Goal: Task Accomplishment & Management: Use online tool/utility

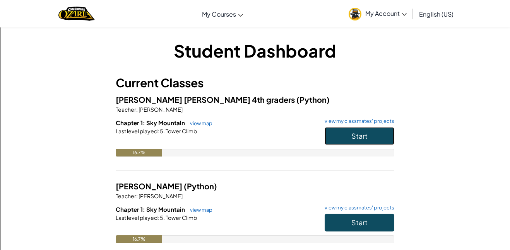
click at [349, 135] on button "Start" at bounding box center [360, 136] width 70 height 18
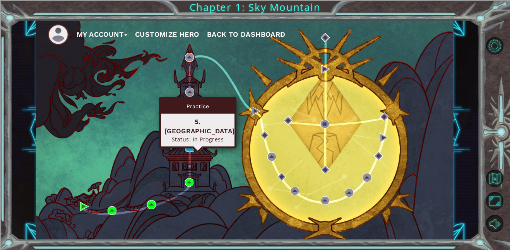
click at [187, 149] on img at bounding box center [189, 147] width 9 height 9
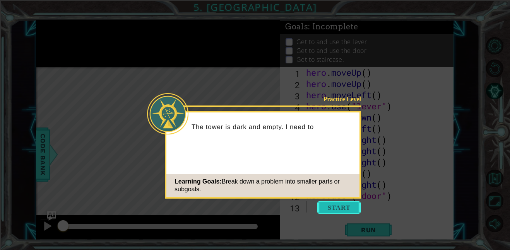
drag, startPoint x: 358, startPoint y: 212, endPoint x: 353, endPoint y: 212, distance: 5.4
click at [353, 212] on button "Start" at bounding box center [339, 208] width 44 height 12
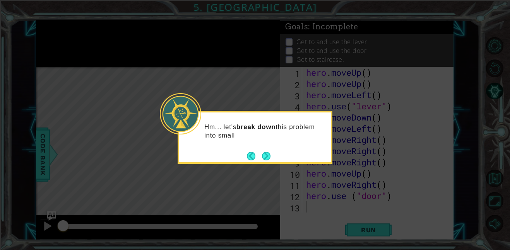
click at [266, 154] on button "Next" at bounding box center [266, 156] width 9 height 9
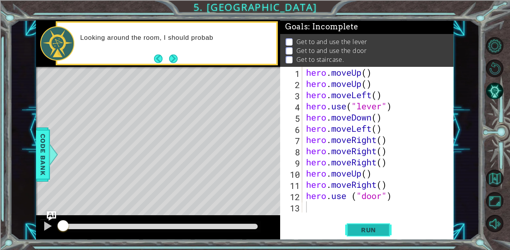
click at [372, 231] on span "Run" at bounding box center [368, 230] width 31 height 8
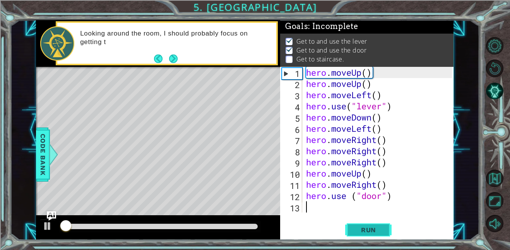
scroll to position [1, 0]
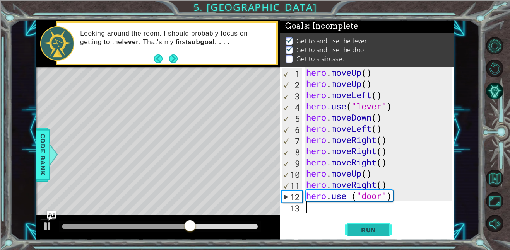
type textarea "h"
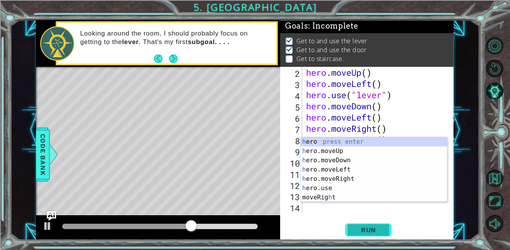
scroll to position [11, 0]
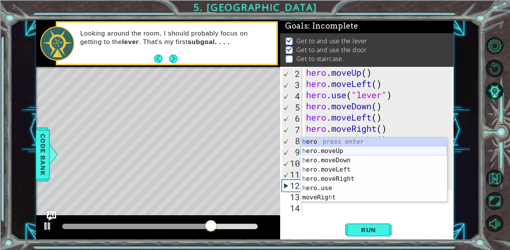
drag, startPoint x: 349, startPoint y: 150, endPoint x: 372, endPoint y: 171, distance: 30.4
click at [349, 150] on div "h ero press enter h ero.moveUp press enter h ero.moveDown press enter h ero.mov…" at bounding box center [374, 179] width 146 height 84
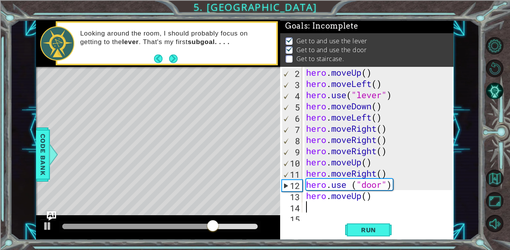
scroll to position [22, 0]
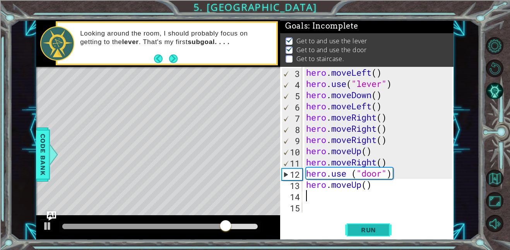
click at [368, 236] on button "Run" at bounding box center [368, 229] width 46 height 17
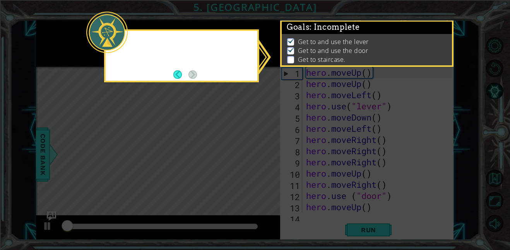
scroll to position [0, 0]
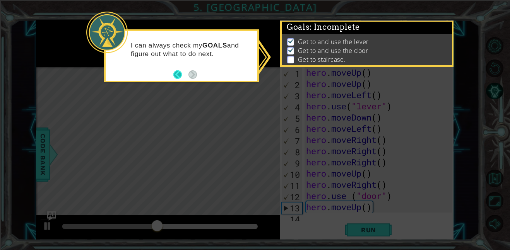
click at [174, 71] on button "Back" at bounding box center [180, 74] width 15 height 9
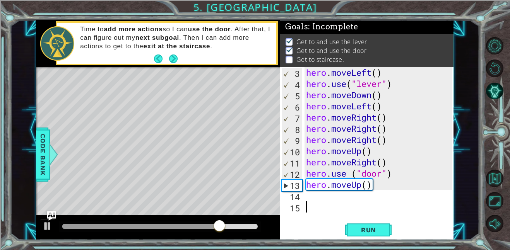
scroll to position [22, 0]
click at [305, 200] on div "hero . moveLeft ( ) hero . use ( "lever" ) hero . moveDown ( ) hero . moveLeft …" at bounding box center [380, 151] width 151 height 168
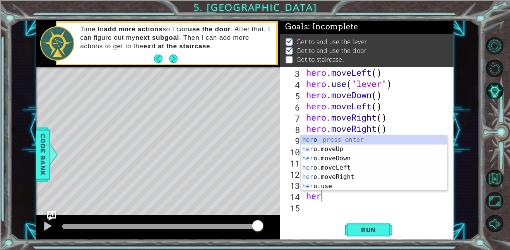
type textarea "hero"
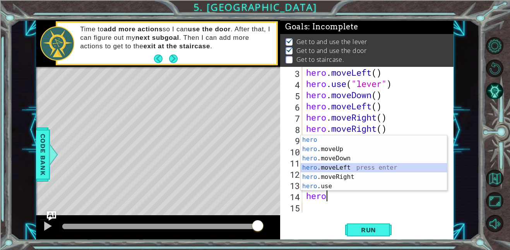
click at [349, 164] on div "hero press enter hero .moveUp press enter hero .moveDown press enter hero .move…" at bounding box center [374, 172] width 146 height 74
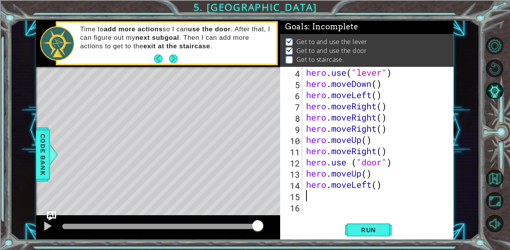
scroll to position [34, 0]
click at [371, 225] on button "Run" at bounding box center [368, 229] width 46 height 17
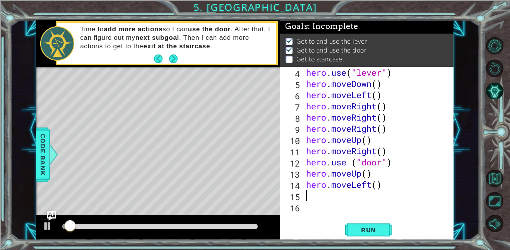
scroll to position [1, 0]
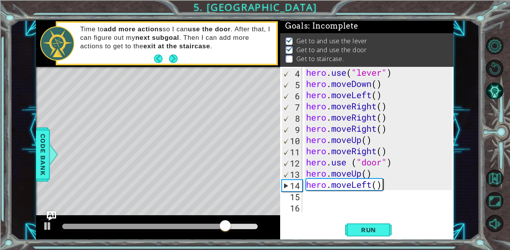
click at [389, 181] on div "hero . use ( "lever" ) hero . moveDown ( ) hero . moveLeft ( ) hero . moveRight…" at bounding box center [380, 151] width 151 height 168
click at [375, 183] on div "hero . use ( "lever" ) hero . moveDown ( ) hero . moveLeft ( ) hero . moveRight…" at bounding box center [380, 151] width 151 height 168
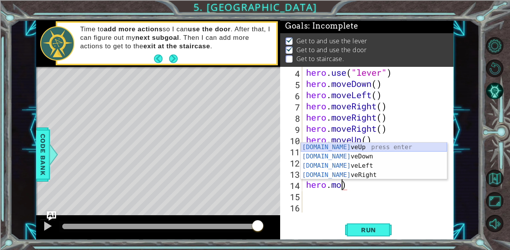
click at [413, 144] on div "[DOMAIN_NAME] veUp press enter [DOMAIN_NAME] veDown press enter [DOMAIN_NAME] v…" at bounding box center [374, 171] width 146 height 56
type textarea "hero.moveUp()"
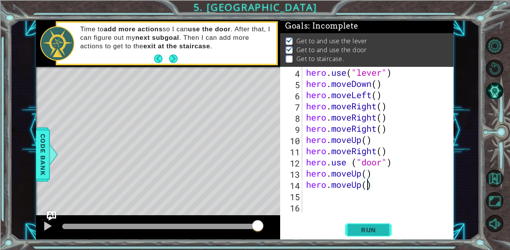
click at [376, 233] on span "Run" at bounding box center [368, 230] width 31 height 8
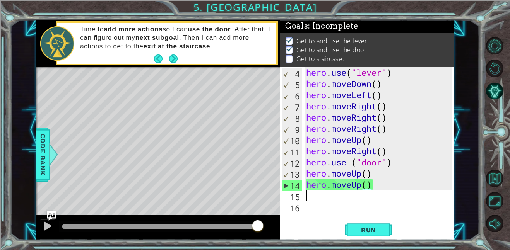
click at [308, 202] on div "hero . use ( "lever" ) hero . moveDown ( ) hero . moveLeft ( ) hero . moveRight…" at bounding box center [380, 151] width 151 height 168
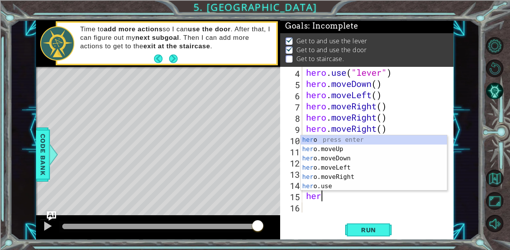
type textarea "hero"
click at [368, 167] on div "hero press enter hero .moveUp press enter hero .moveDown press enter hero .move…" at bounding box center [374, 172] width 146 height 74
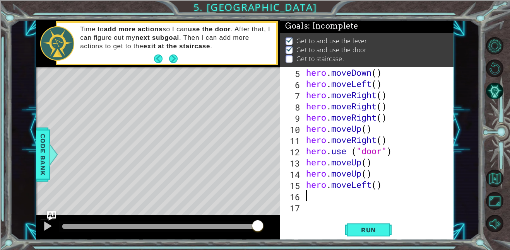
scroll to position [45, 0]
drag, startPoint x: 382, startPoint y: 231, endPoint x: 387, endPoint y: 227, distance: 6.0
click at [382, 231] on span "Run" at bounding box center [368, 230] width 31 height 8
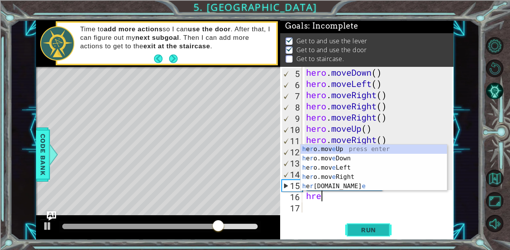
scroll to position [0, 0]
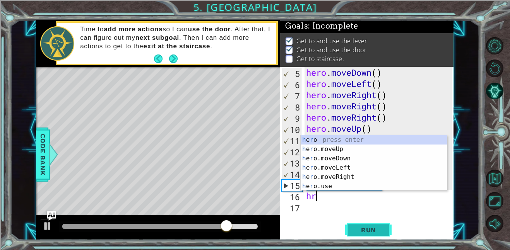
type textarea "h"
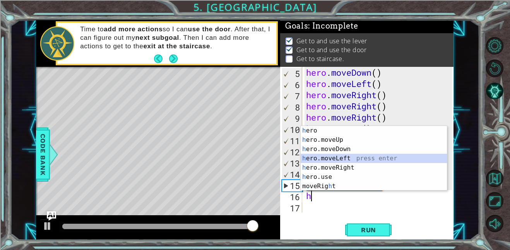
click at [364, 158] on div "h ero press enter h ero.moveUp press enter h ero.moveDown press enter h ero.mov…" at bounding box center [374, 168] width 146 height 84
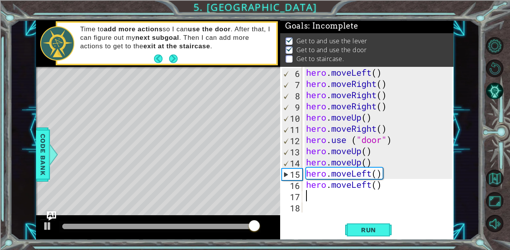
scroll to position [56, 0]
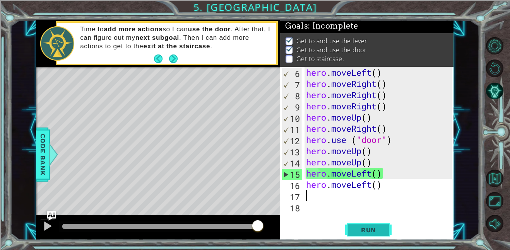
click at [377, 232] on span "Run" at bounding box center [368, 230] width 31 height 8
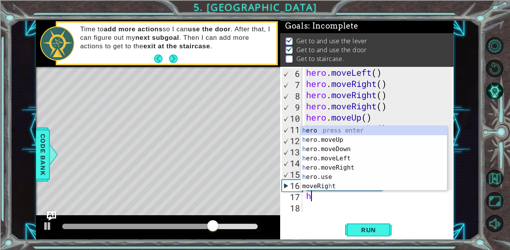
type textarea "he"
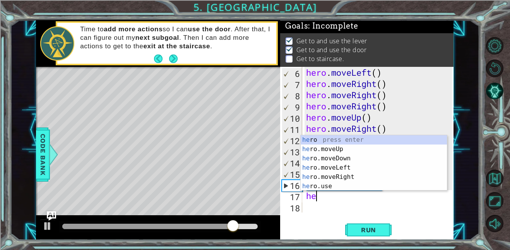
click at [393, 167] on div "he ro press enter he ro.moveUp press enter he ro.moveDown press enter he ro.mov…" at bounding box center [374, 172] width 146 height 74
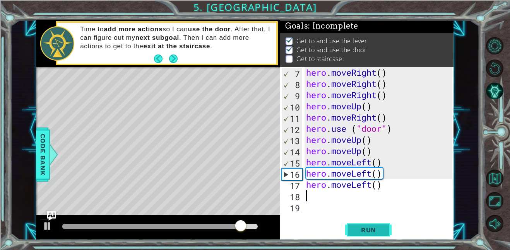
click at [384, 235] on button "Run" at bounding box center [368, 229] width 46 height 17
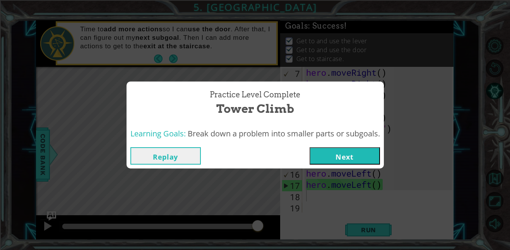
click at [352, 155] on button "Next" at bounding box center [345, 155] width 70 height 17
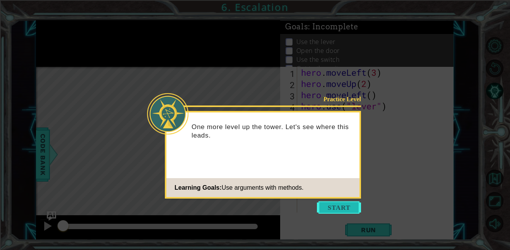
click at [341, 211] on button "Start" at bounding box center [339, 208] width 44 height 12
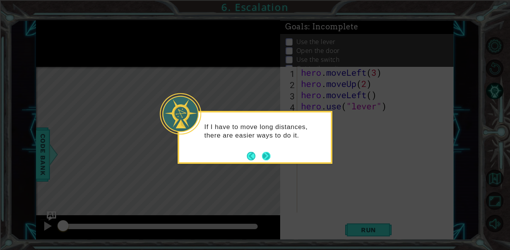
click at [262, 153] on button "Next" at bounding box center [266, 156] width 9 height 9
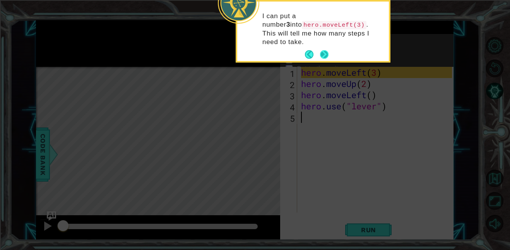
click at [322, 50] on button "Next" at bounding box center [324, 54] width 9 height 9
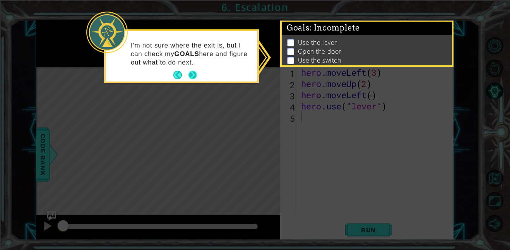
click at [190, 74] on button "Next" at bounding box center [192, 75] width 9 height 9
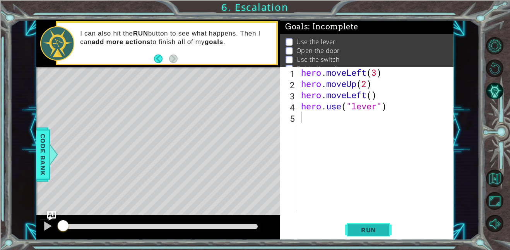
drag, startPoint x: 377, startPoint y: 235, endPoint x: 377, endPoint y: 229, distance: 6.6
click at [377, 233] on button "Run" at bounding box center [368, 229] width 46 height 17
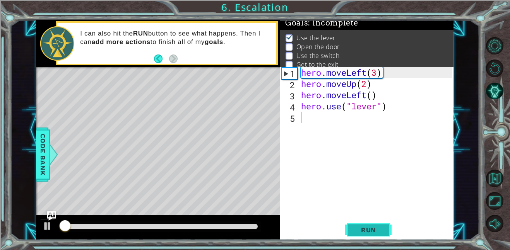
scroll to position [5, 0]
click at [377, 228] on span "Run" at bounding box center [368, 230] width 31 height 8
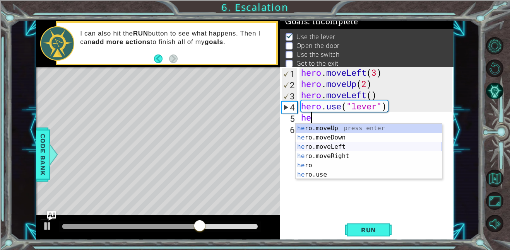
click at [351, 146] on div "he ro.moveUp press enter he ro.moveDown press enter he ro.moveLeft press enter …" at bounding box center [369, 161] width 146 height 74
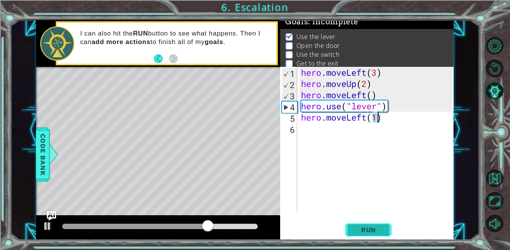
type textarea "hero.moveLeft(1)"
drag, startPoint x: 372, startPoint y: 229, endPoint x: 371, endPoint y: 225, distance: 3.9
click at [372, 228] on span "Run" at bounding box center [368, 230] width 31 height 8
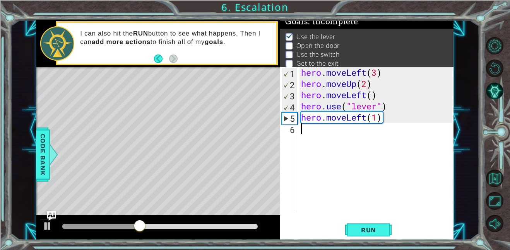
click at [305, 130] on div "hero . moveLeft ( 3 ) hero . moveUp ( 2 ) hero . moveLeft ( ) hero . use ( "lev…" at bounding box center [378, 151] width 156 height 168
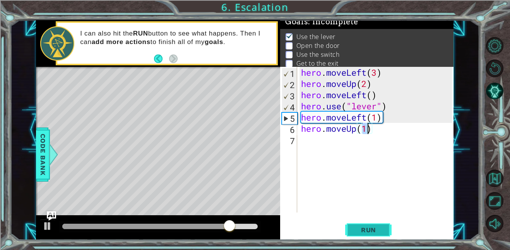
click at [378, 234] on button "Run" at bounding box center [368, 229] width 46 height 17
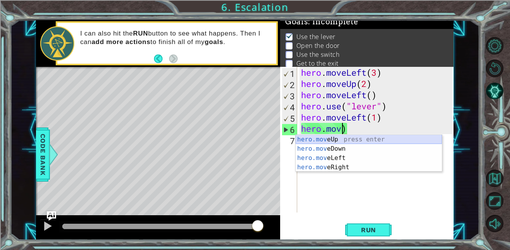
click at [378, 141] on div "hero.mov eUp press enter hero.mov eDown press enter hero.mov eLeft press enter …" at bounding box center [369, 163] width 146 height 56
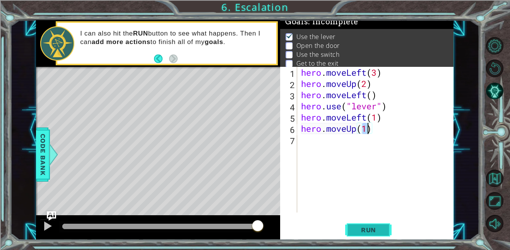
click at [371, 228] on span "Run" at bounding box center [368, 230] width 31 height 8
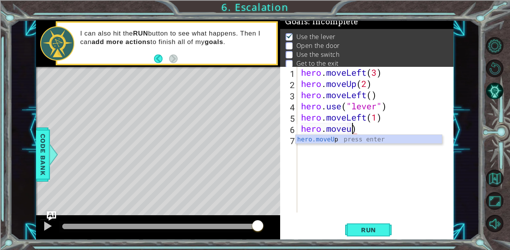
scroll to position [0, 2]
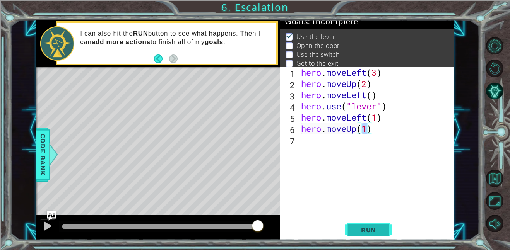
click at [380, 235] on button "Run" at bounding box center [368, 229] width 46 height 17
type textarea "hero.moveUse door)"
click at [378, 226] on span "Run" at bounding box center [368, 230] width 31 height 8
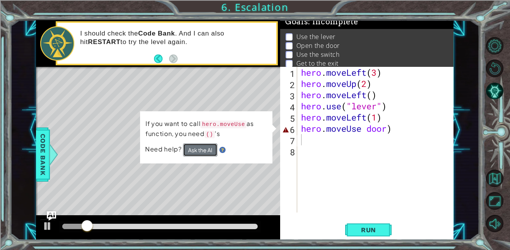
click at [197, 149] on button "Ask the AI" at bounding box center [200, 150] width 34 height 13
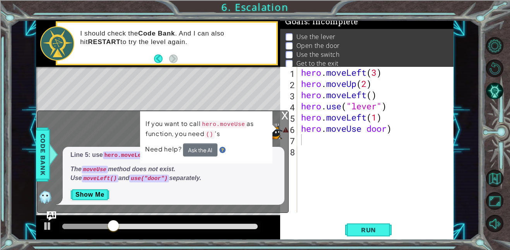
click at [284, 113] on div "x" at bounding box center [284, 115] width 7 height 8
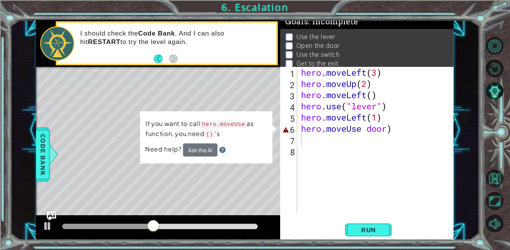
click at [418, 136] on div "hero . moveLeft ( 3 ) hero . moveUp ( 2 ) hero . moveLeft ( ) hero . use ( "lev…" at bounding box center [378, 151] width 156 height 168
click at [408, 130] on div "hero . moveLeft ( 3 ) hero . moveUp ( 2 ) hero . moveLeft ( ) hero . use ( "lev…" at bounding box center [378, 151] width 156 height 168
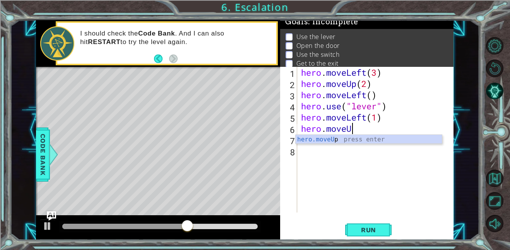
type textarea "hero.move"
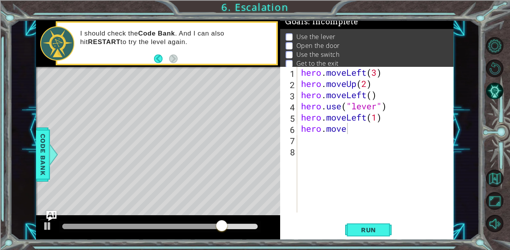
click at [48, 213] on img "Ask AI" at bounding box center [51, 216] width 10 height 10
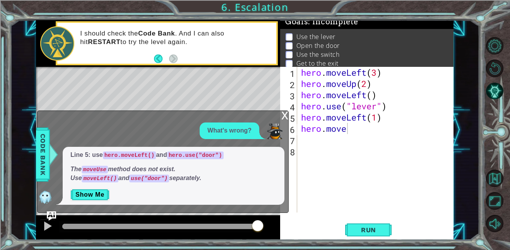
click at [351, 131] on div "hero . moveLeft ( 3 ) hero . moveUp ( 2 ) hero . moveLeft ( ) hero . use ( "lev…" at bounding box center [378, 151] width 156 height 168
click at [369, 234] on button "Run" at bounding box center [368, 229] width 46 height 17
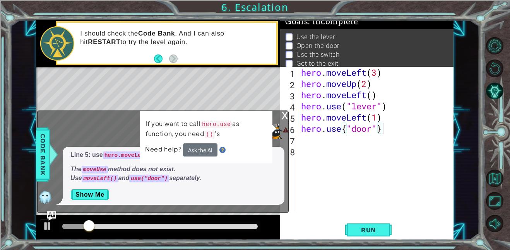
click at [255, 123] on p "If you want to call hero.use as function, you need () 's" at bounding box center [207, 129] width 122 height 20
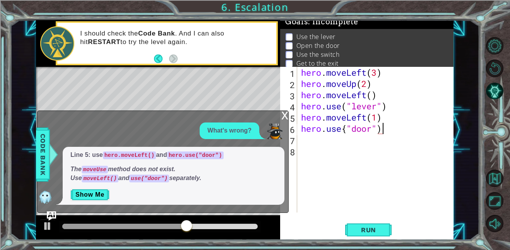
click at [344, 128] on div "hero . moveLeft ( 3 ) hero . moveUp ( 2 ) hero . moveLeft ( ) hero . use ( "lev…" at bounding box center [378, 151] width 156 height 168
click at [347, 128] on div "hero . moveLeft ( 3 ) hero . moveUp ( 2 ) hero . moveLeft ( ) hero . use ( "lev…" at bounding box center [378, 151] width 156 height 168
type textarea "hero.use("door")"
click at [361, 231] on span "Run" at bounding box center [368, 230] width 31 height 8
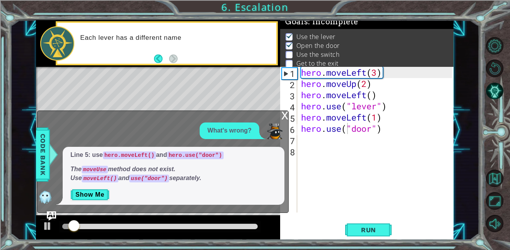
click at [285, 114] on div "x" at bounding box center [284, 115] width 7 height 8
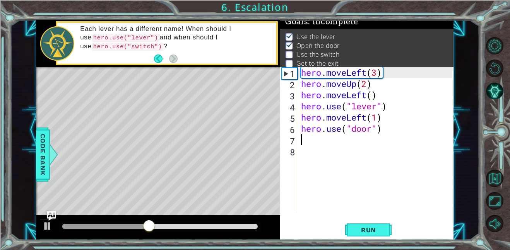
scroll to position [0, 0]
click at [308, 145] on div "hero . moveLeft ( 3 ) hero . moveUp ( 2 ) hero . moveLeft ( ) hero . use ( "lev…" at bounding box center [378, 151] width 156 height 168
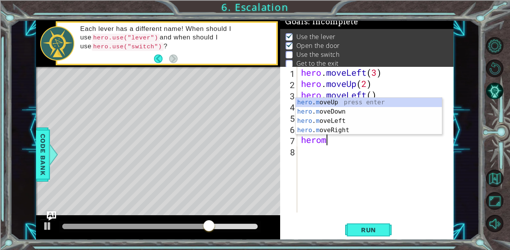
scroll to position [0, 1]
click at [387, 103] on div "hero . m oveUp press enter hero . m oveDown press enter hero . m oveLeft press …" at bounding box center [369, 126] width 146 height 56
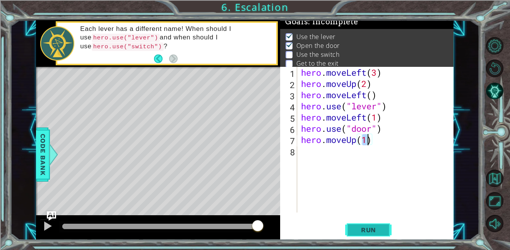
type textarea "hero.moveUp(1)"
click at [368, 224] on button "Run" at bounding box center [368, 229] width 46 height 17
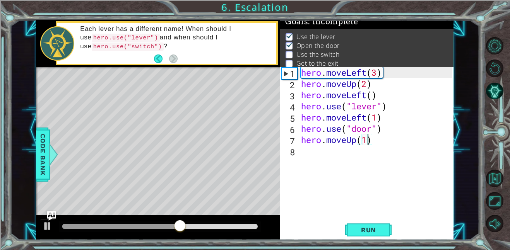
click at [300, 156] on div "hero . moveLeft ( 3 ) hero . moveUp ( 2 ) hero . moveLeft ( ) hero . use ( "lev…" at bounding box center [378, 151] width 156 height 168
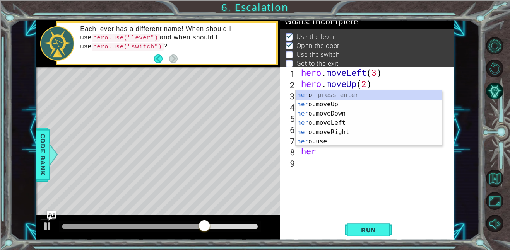
scroll to position [0, 0]
click at [368, 106] on div "hero press enter hero .moveUp press enter hero .moveDown press enter hero .move…" at bounding box center [369, 128] width 146 height 74
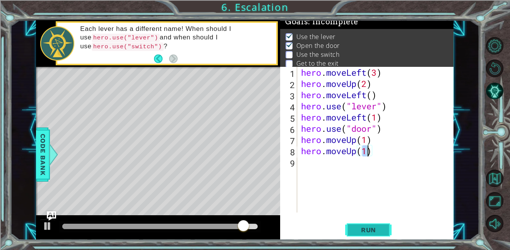
type textarea "hero.moveUp(1)"
click at [362, 230] on span "Run" at bounding box center [368, 230] width 31 height 8
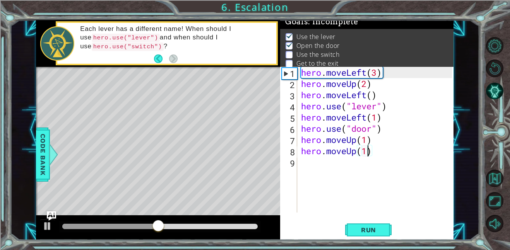
click at [306, 163] on div "hero . moveLeft ( 3 ) hero . moveUp ( 2 ) hero . moveLeft ( ) hero . use ( "lev…" at bounding box center [378, 151] width 156 height 168
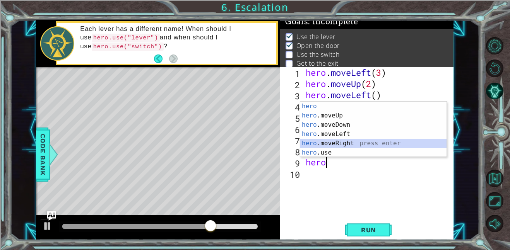
click at [371, 147] on div "hero press enter hero .moveUp press enter hero .moveDown press enter hero .move…" at bounding box center [373, 139] width 146 height 74
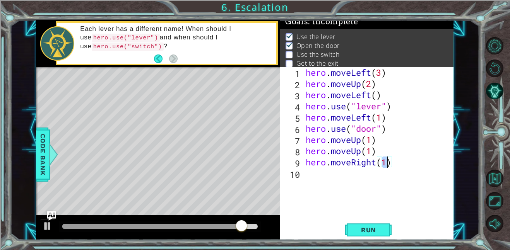
type textarea "hero.moveRight(1)"
click at [303, 176] on div "hero.moveRight(1) 1 2 3 4 5 6 7 8 9 10 hero . moveLeft ( 3 ) hero . moveUp ( 2 …" at bounding box center [366, 140] width 172 height 146
click at [302, 171] on div "hero.moveRight(1) 1 2 3 4 5 6 7 8 9 10 hero . moveLeft ( 3 ) hero . moveUp ( 2 …" at bounding box center [366, 140] width 172 height 146
click at [305, 175] on div "hero . moveLeft ( 3 ) hero . moveUp ( 2 ) hero . moveLeft ( ) hero . use ( "lev…" at bounding box center [380, 151] width 152 height 168
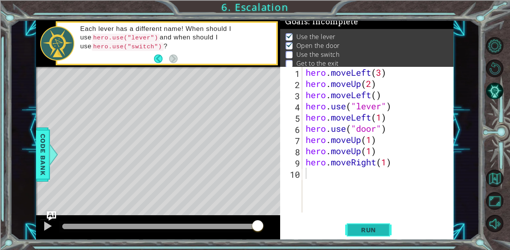
drag, startPoint x: 367, startPoint y: 226, endPoint x: 372, endPoint y: 228, distance: 5.2
click at [367, 227] on span "Run" at bounding box center [368, 230] width 31 height 8
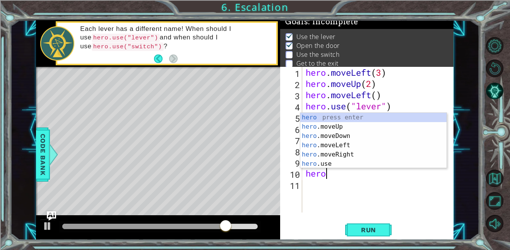
scroll to position [0, 0]
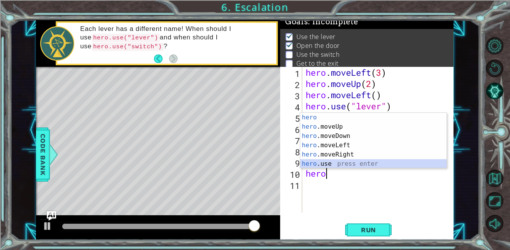
click at [372, 165] on div "hero press enter hero .moveUp press enter hero .moveDown press enter hero .move…" at bounding box center [373, 150] width 146 height 74
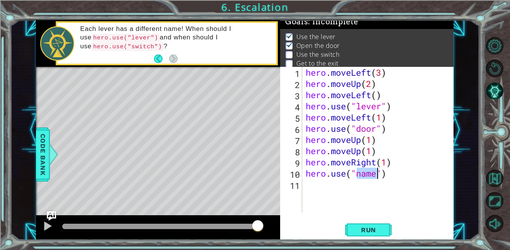
click at [377, 174] on div "hero . moveLeft ( 3 ) hero . moveUp ( 2 ) hero . moveLeft ( ) hero . use ( "lev…" at bounding box center [377, 140] width 147 height 146
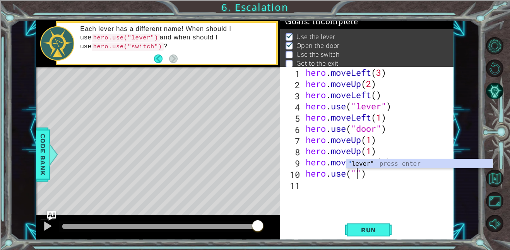
click at [419, 169] on div "hero . moveLeft ( 3 ) hero . moveUp ( 2 ) hero . moveLeft ( ) hero . use ( "lev…" at bounding box center [380, 151] width 152 height 168
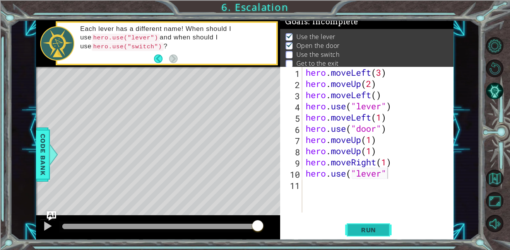
click at [375, 227] on button "Run" at bounding box center [368, 229] width 46 height 17
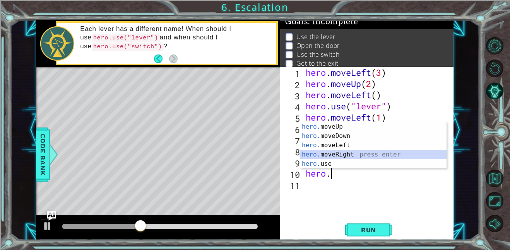
click at [366, 158] on div "hero. moveUp press enter hero. moveDown press enter hero. moveLeft press enter …" at bounding box center [373, 154] width 146 height 65
type textarea "hero.moveRight(1)"
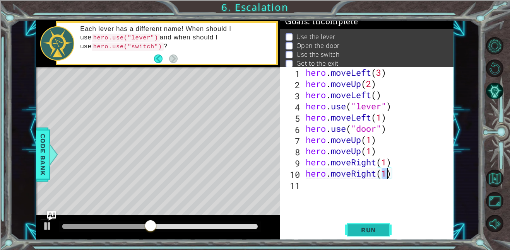
click at [379, 237] on button "Run" at bounding box center [368, 229] width 46 height 17
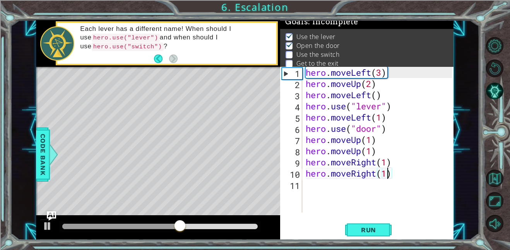
click at [313, 184] on div "hero . moveLeft ( 3 ) hero . moveUp ( 2 ) hero . moveLeft ( ) hero . use ( "lev…" at bounding box center [380, 151] width 152 height 168
type textarea "u"
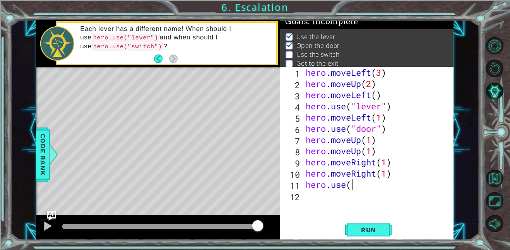
scroll to position [0, 2]
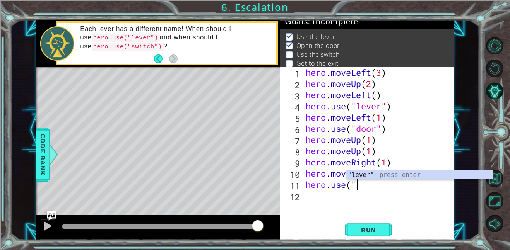
click at [410, 173] on div "" lever" press enter" at bounding box center [419, 185] width 146 height 28
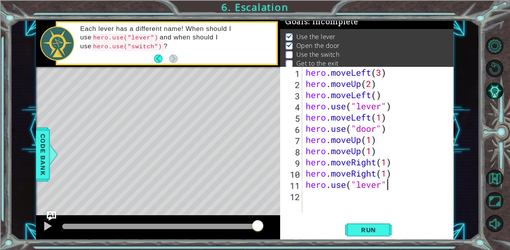
scroll to position [0, 3]
click at [371, 233] on span "Run" at bounding box center [368, 230] width 31 height 8
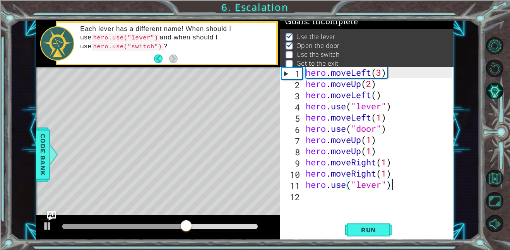
click at [397, 174] on div "hero . moveLeft ( 3 ) hero . moveUp ( 2 ) hero . moveLeft ( ) hero . use ( "lev…" at bounding box center [380, 151] width 152 height 168
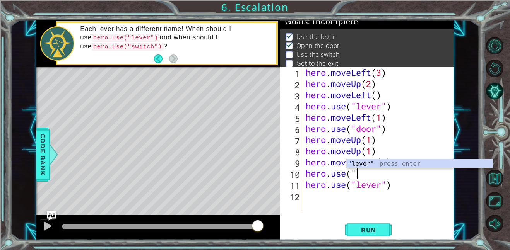
scroll to position [0, 2]
click at [392, 164] on div "" lever" press enter" at bounding box center [419, 173] width 146 height 28
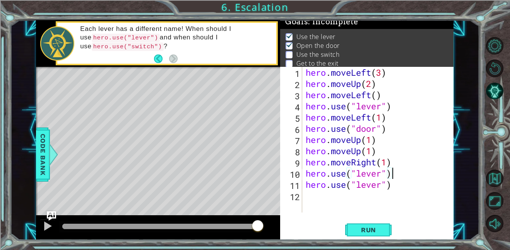
scroll to position [0, 3]
click at [396, 188] on div "hero . moveLeft ( 3 ) hero . moveUp ( 2 ) hero . moveLeft ( ) hero . use ( "lev…" at bounding box center [380, 151] width 152 height 168
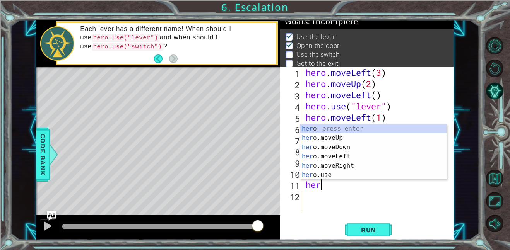
scroll to position [0, 0]
type textarea "h"
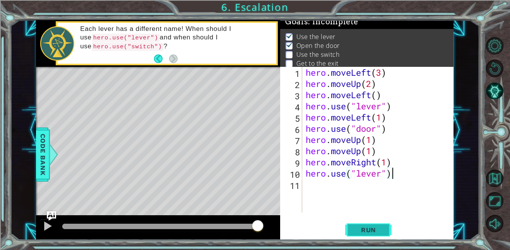
click at [366, 232] on span "Run" at bounding box center [368, 230] width 31 height 8
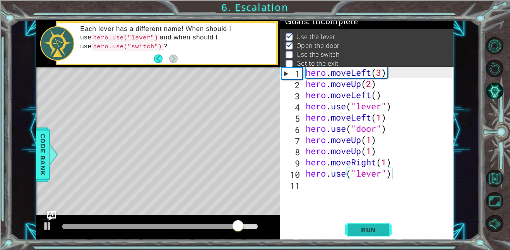
drag, startPoint x: 383, startPoint y: 227, endPoint x: 377, endPoint y: 222, distance: 7.9
click at [377, 223] on button "Run" at bounding box center [368, 229] width 46 height 17
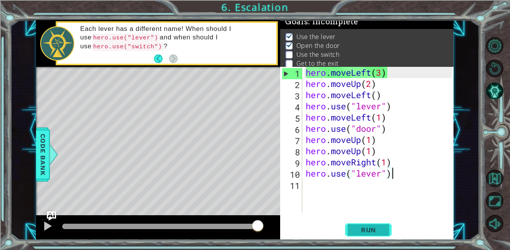
click at [365, 228] on span "Run" at bounding box center [368, 230] width 31 height 8
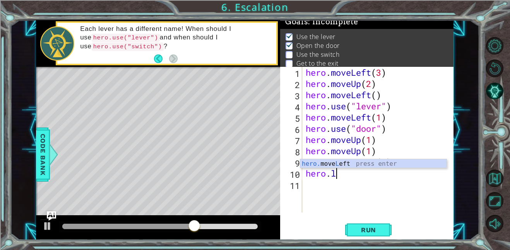
scroll to position [0, 1]
click at [432, 163] on body "1 2 3 4 5 6 7 hero . moveLeft ( 3 ) hero . moveUp ( 2 ) hero . moveLeft ( ) her…" at bounding box center [255, 125] width 510 height 250
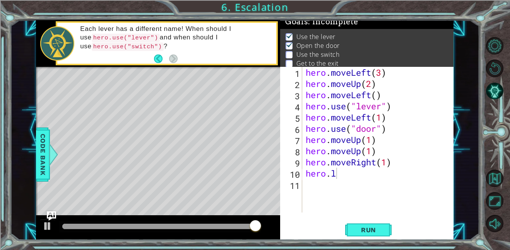
click at [344, 170] on div "hero . moveLeft ( 3 ) hero . moveUp ( 2 ) hero . moveLeft ( ) hero . use ( "lev…" at bounding box center [380, 151] width 152 height 168
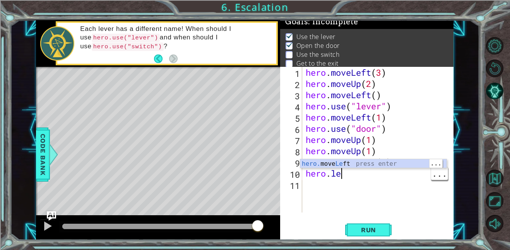
scroll to position [0, 1]
click at [360, 164] on div "hero. move Le ft press enter" at bounding box center [373, 173] width 146 height 28
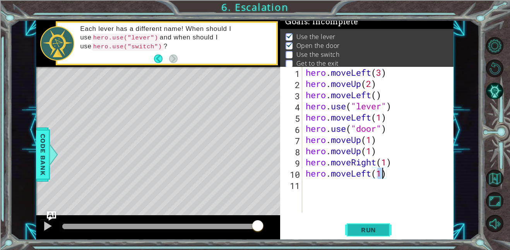
click at [379, 233] on span "Run" at bounding box center [368, 230] width 31 height 8
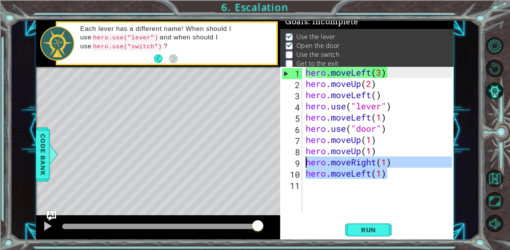
drag, startPoint x: 390, startPoint y: 174, endPoint x: 302, endPoint y: 165, distance: 88.3
click at [305, 167] on div "hero . moveLeft ( 3 ) hero . moveUp ( 2 ) hero . moveLeft ( ) hero . use ( "lev…" at bounding box center [380, 151] width 152 height 168
click at [398, 174] on div "hero . moveLeft ( 3 ) hero . moveUp ( 2 ) hero . moveLeft ( ) hero . use ( "lev…" at bounding box center [377, 140] width 147 height 146
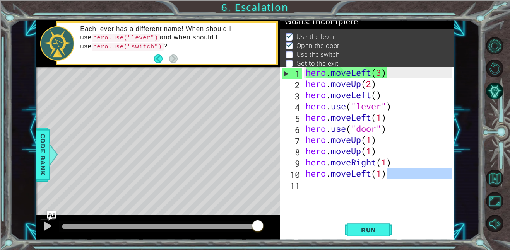
drag, startPoint x: 392, startPoint y: 176, endPoint x: 317, endPoint y: 182, distance: 75.7
click at [317, 183] on div "hero . moveLeft ( 3 ) hero . moveUp ( 2 ) hero . moveLeft ( ) hero . use ( "lev…" at bounding box center [380, 151] width 152 height 168
type textarea "hero. moveLeft(1)"
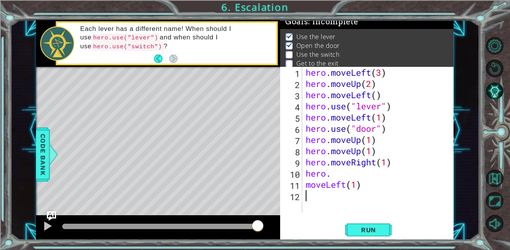
click at [368, 202] on div "hero . moveLeft ( 3 ) hero . moveUp ( 2 ) hero . moveLeft ( ) hero . use ( "lev…" at bounding box center [380, 151] width 152 height 168
drag, startPoint x: 365, startPoint y: 186, endPoint x: 295, endPoint y: 183, distance: 70.1
click at [295, 183] on div "1 2 3 4 5 6 7 8 9 10 11 12 hero . moveLeft ( 3 ) hero . moveUp ( 2 ) hero . mov…" at bounding box center [366, 140] width 172 height 146
type textarea "moveLeft(1)"
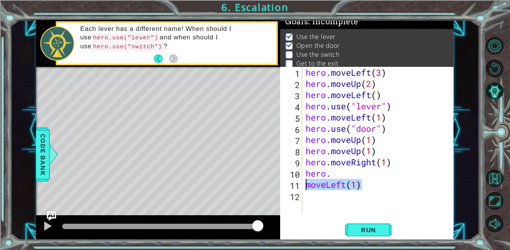
type textarea "\"
click at [334, 178] on div "hero . moveLeft ( 3 ) hero . moveUp ( 2 ) hero . moveLeft ( ) hero . use ( "lev…" at bounding box center [380, 151] width 152 height 168
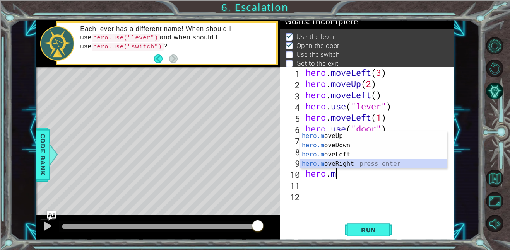
click at [351, 165] on div "hero.m oveUp press enter hero.m oveDown press enter hero.m oveLeft press enter …" at bounding box center [373, 160] width 146 height 56
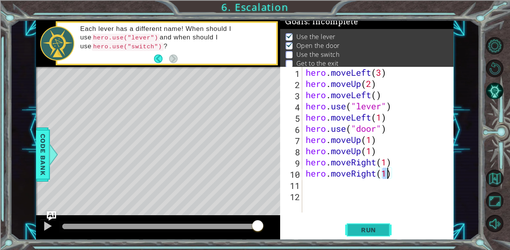
type textarea "hero.moveRight(1)"
click at [375, 228] on span "Run" at bounding box center [368, 230] width 31 height 8
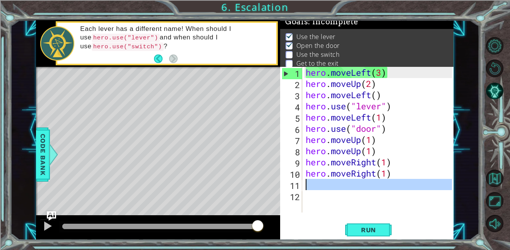
drag, startPoint x: 301, startPoint y: 187, endPoint x: 305, endPoint y: 186, distance: 4.7
click at [302, 187] on div "11" at bounding box center [292, 185] width 21 height 11
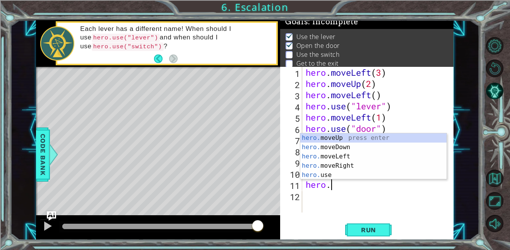
click at [349, 177] on div "hero. moveUp press enter hero. moveDown press enter hero. moveLeft press enter …" at bounding box center [373, 166] width 146 height 65
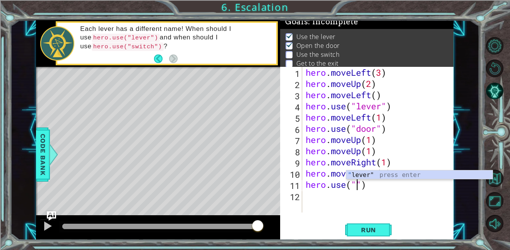
click at [403, 177] on div "" lever" press enter" at bounding box center [419, 185] width 146 height 28
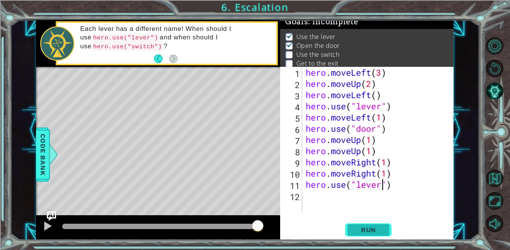
click at [354, 230] on span "Run" at bounding box center [368, 230] width 31 height 8
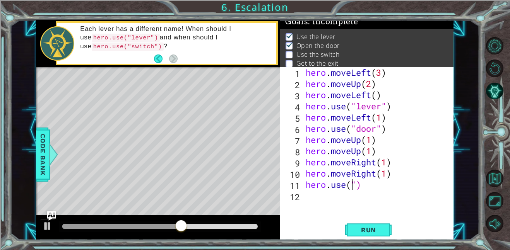
scroll to position [0, 2]
type textarea "hero.use")"
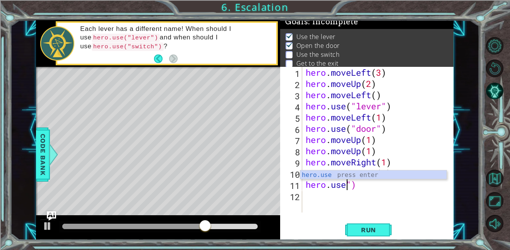
click at [365, 196] on div "hero . moveLeft ( 3 ) hero . moveUp ( 2 ) hero . moveLeft ( ) hero . use ( "lev…" at bounding box center [380, 151] width 152 height 168
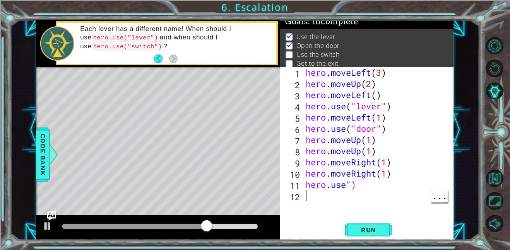
scroll to position [0, 0]
click at [358, 183] on div "hero . moveLeft ( 3 ) hero . moveUp ( 2 ) hero . moveLeft ( ) hero . use ( "lev…" at bounding box center [380, 151] width 152 height 168
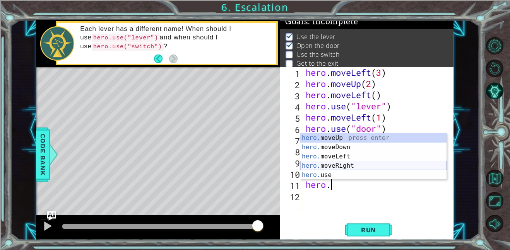
click at [383, 167] on div "hero. moveUp press enter hero. moveDown press enter hero. moveLeft press enter …" at bounding box center [373, 166] width 146 height 65
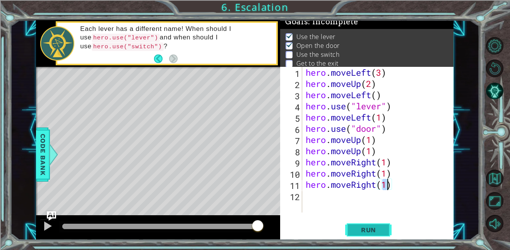
type textarea "hero.moveRight(1)"
click at [362, 231] on span "Run" at bounding box center [368, 230] width 31 height 8
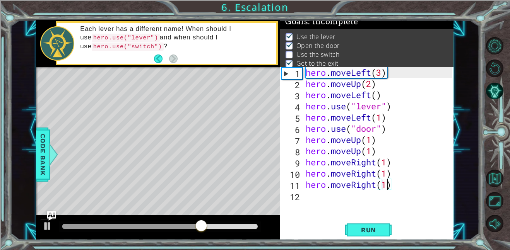
click at [308, 199] on div "hero . moveLeft ( 3 ) hero . moveUp ( 2 ) hero . moveLeft ( ) hero . use ( "lev…" at bounding box center [380, 151] width 152 height 168
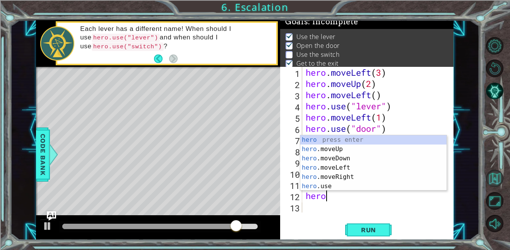
scroll to position [0, 0]
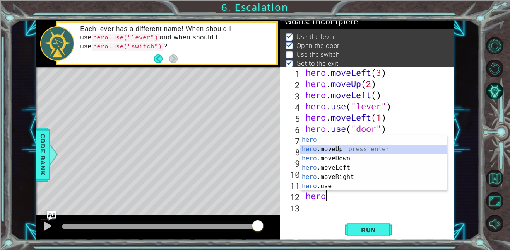
click at [346, 152] on div "hero press enter hero .moveUp press enter hero .moveDown press enter hero .move…" at bounding box center [373, 172] width 146 height 74
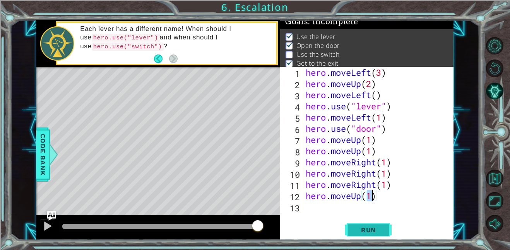
type textarea "hero.moveUp(1)"
click at [366, 229] on span "Run" at bounding box center [368, 230] width 31 height 8
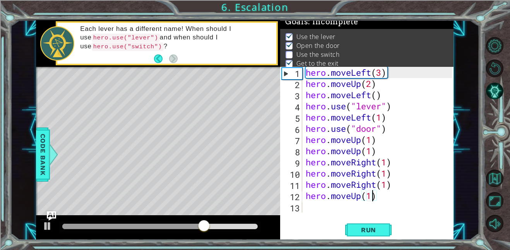
click at [309, 209] on div "hero . moveLeft ( 3 ) hero . moveUp ( 2 ) hero . moveLeft ( ) hero . use ( "lev…" at bounding box center [380, 151] width 152 height 168
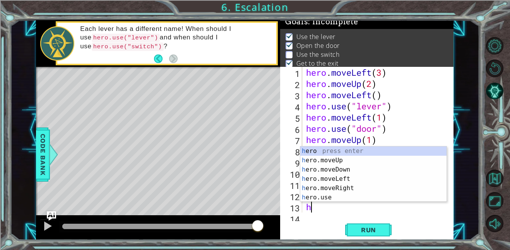
scroll to position [11, 0]
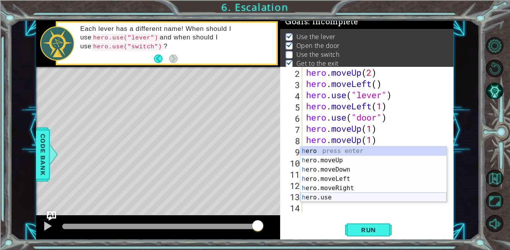
click at [325, 197] on div "h ero press enter h ero.moveUp press enter h ero.moveDown press enter h ero.mov…" at bounding box center [373, 184] width 146 height 74
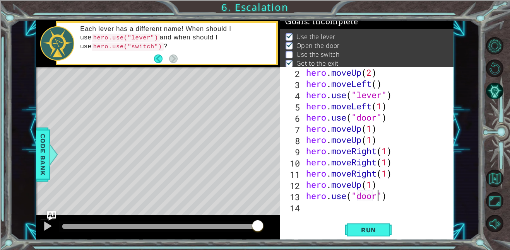
scroll to position [0, 3]
click at [371, 227] on span "Run" at bounding box center [368, 230] width 31 height 8
click at [394, 175] on div "hero . moveUp ( 2 ) hero . moveLeft ( ) hero . use ( "lever" ) hero . moveLeft …" at bounding box center [380, 151] width 151 height 168
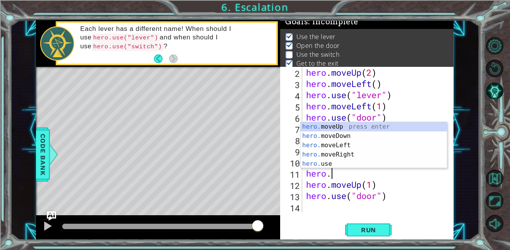
scroll to position [0, 1]
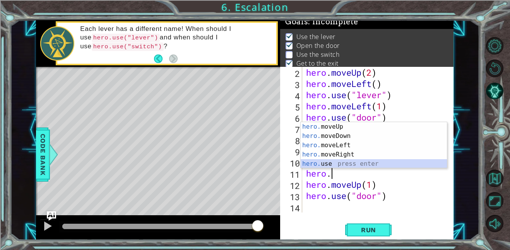
click at [343, 163] on div "hero. moveUp press enter hero. moveDown press enter hero. moveLeft press enter …" at bounding box center [374, 154] width 146 height 65
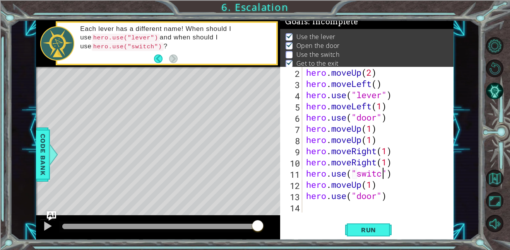
scroll to position [0, 3]
click at [363, 227] on span "Run" at bounding box center [368, 230] width 31 height 8
click at [382, 188] on div "hero . moveUp ( 2 ) hero . moveLeft ( ) hero . use ( "lever" ) hero . moveLeft …" at bounding box center [380, 151] width 151 height 168
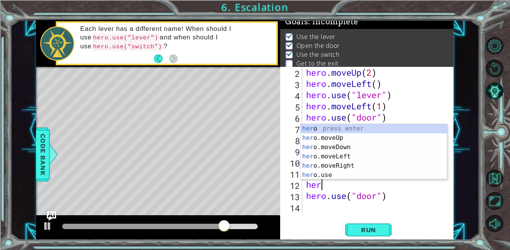
scroll to position [0, 0]
type textarea "h"
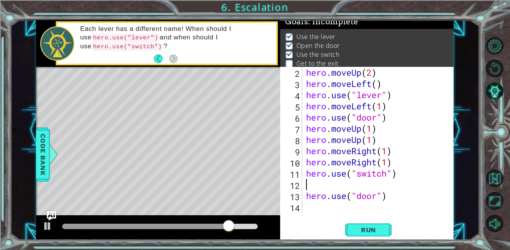
type textarea "hero.use("switch")"
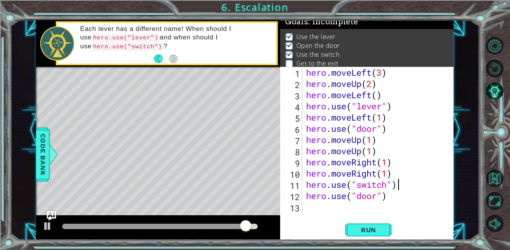
click at [394, 207] on div "hero . moveLeft ( 3 ) hero . moveUp ( 2 ) hero . moveLeft ( ) hero . use ( "lev…" at bounding box center [380, 151] width 151 height 168
click at [389, 198] on div "hero . moveLeft ( 3 ) hero . moveUp ( 2 ) hero . moveLeft ( ) hero . use ( "lev…" at bounding box center [380, 151] width 151 height 168
type textarea "hero.use("door")"
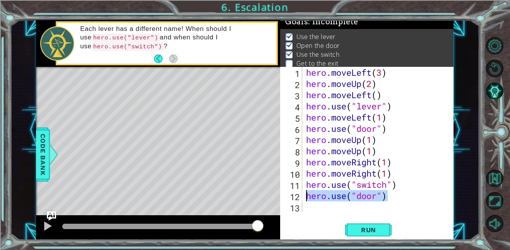
drag, startPoint x: 385, startPoint y: 197, endPoint x: 303, endPoint y: 200, distance: 82.1
click at [303, 200] on div "hero.use("door") 1 2 3 4 5 6 7 8 9 10 11 12 13 hero . moveLeft ( 3 ) hero . mov…" at bounding box center [366, 140] width 172 height 146
click at [316, 192] on div "hero . moveLeft ( 3 ) hero . moveUp ( 2 ) hero . moveLeft ( ) hero . use ( "lev…" at bounding box center [378, 140] width 147 height 146
drag, startPoint x: 401, startPoint y: 197, endPoint x: 300, endPoint y: 196, distance: 101.8
click at [300, 196] on div "hero.use("door") 1 2 3 4 5 6 7 8 9 10 11 12 13 hero . moveLeft ( 3 ) hero . mov…" at bounding box center [366, 140] width 172 height 146
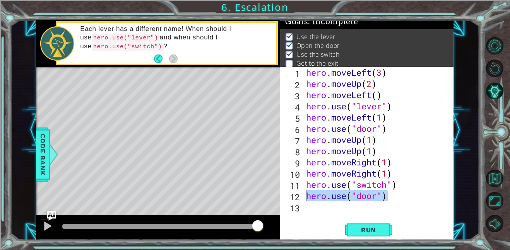
drag, startPoint x: 303, startPoint y: 201, endPoint x: 301, endPoint y: 205, distance: 4.5
click at [302, 203] on div "hero.use("door") 1 2 3 4 5 6 7 8 9 10 11 12 13 hero . moveLeft ( 3 ) hero . mov…" at bounding box center [366, 140] width 172 height 146
drag, startPoint x: 399, startPoint y: 201, endPoint x: 303, endPoint y: 192, distance: 96.8
click at [303, 192] on div "hero.use("door") 1 2 3 4 5 6 7 8 9 10 11 12 13 hero . moveLeft ( 3 ) hero . mov…" at bounding box center [366, 140] width 172 height 146
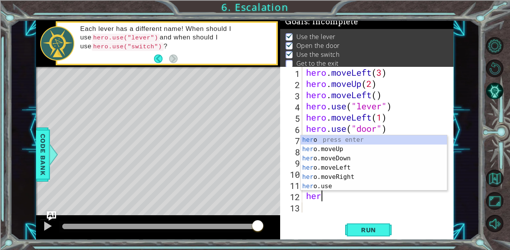
scroll to position [0, 0]
click at [376, 176] on div "hero press enter hero .moveUp press enter hero .moveDown press enter hero .move…" at bounding box center [374, 172] width 146 height 74
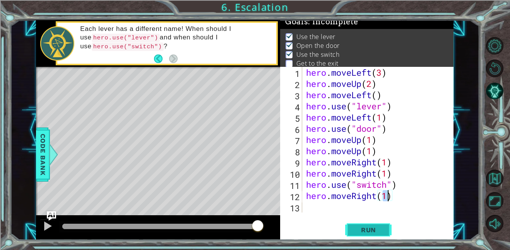
type textarea "hero.moveRight(1)"
click at [372, 233] on span "Run" at bounding box center [368, 230] width 31 height 8
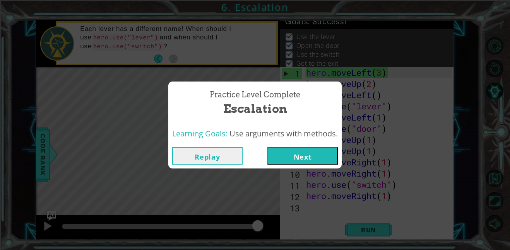
click at [301, 159] on button "Next" at bounding box center [302, 155] width 70 height 17
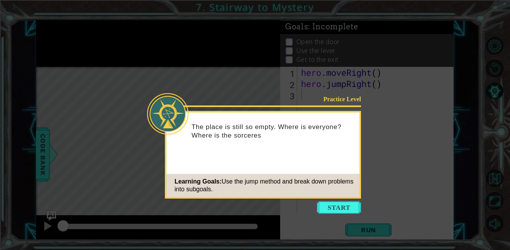
drag, startPoint x: 341, startPoint y: 208, endPoint x: 341, endPoint y: 204, distance: 4.6
click at [340, 208] on button "Start" at bounding box center [339, 208] width 44 height 12
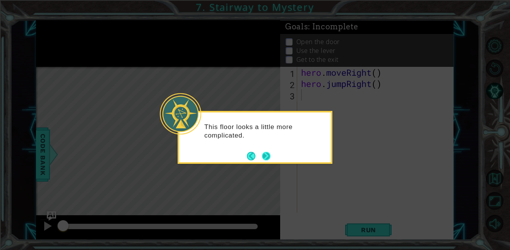
click at [263, 158] on button "Next" at bounding box center [266, 156] width 9 height 9
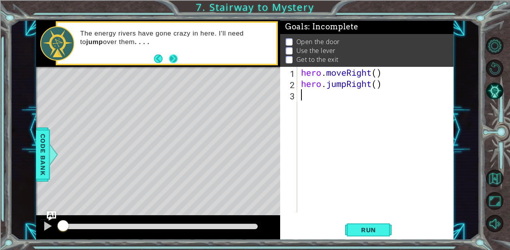
click at [170, 62] on button "Next" at bounding box center [173, 59] width 9 height 9
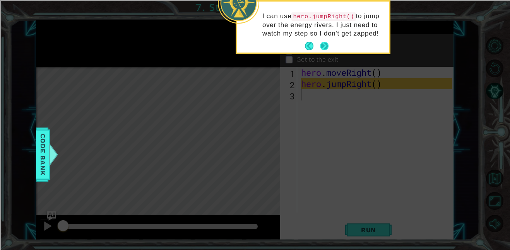
click at [320, 43] on button "Next" at bounding box center [324, 46] width 9 height 9
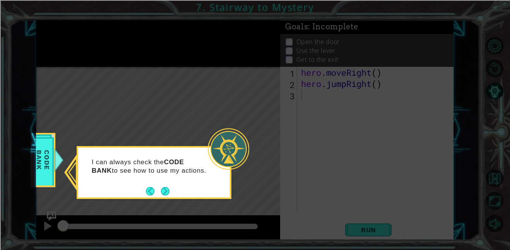
drag, startPoint x: 168, startPoint y: 191, endPoint x: 163, endPoint y: 186, distance: 7.1
click at [168, 190] on button "Next" at bounding box center [165, 191] width 9 height 9
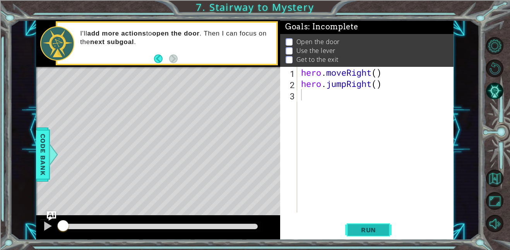
click at [378, 233] on span "Run" at bounding box center [368, 230] width 31 height 8
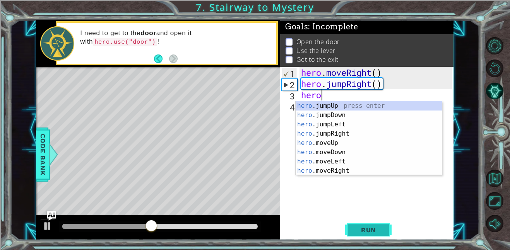
scroll to position [0, 0]
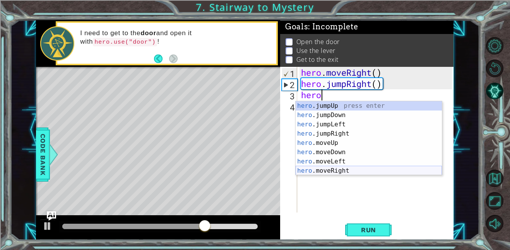
click at [361, 174] on div "hero .jumpUp press enter hero .jumpDown press enter hero .jumpLeft press enter …" at bounding box center [369, 147] width 146 height 93
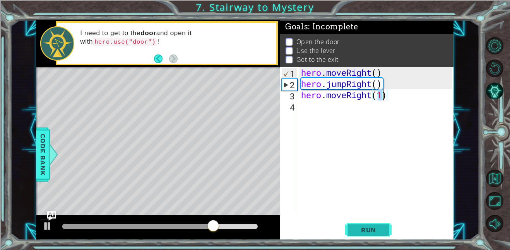
type textarea "hero.moveRight(1)"
click at [363, 233] on span "Run" at bounding box center [368, 230] width 31 height 8
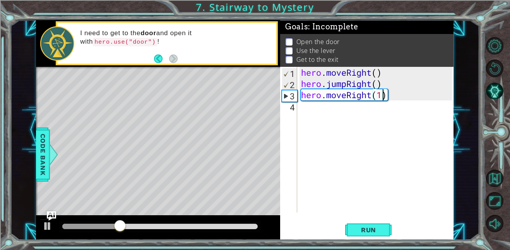
click at [296, 108] on div "4" at bounding box center [289, 107] width 15 height 11
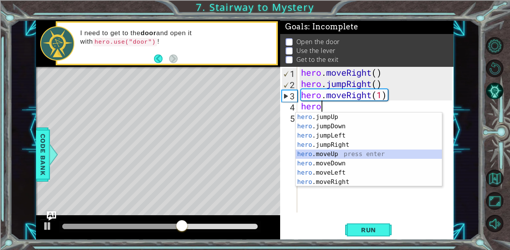
click at [356, 157] on div "hero .jumpUp press enter hero .jumpDown press enter hero .jumpLeft press enter …" at bounding box center [369, 159] width 146 height 93
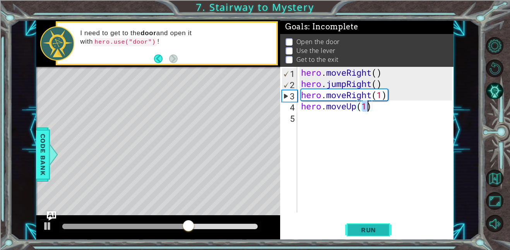
type textarea "hero.moveUp(1)"
click at [369, 223] on button "Run" at bounding box center [368, 229] width 46 height 17
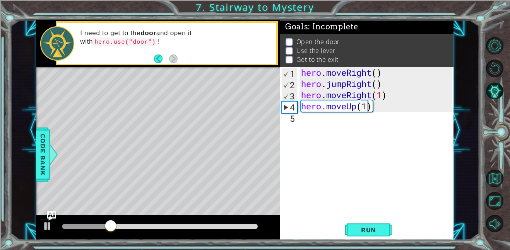
click at [303, 122] on div "hero . moveRight ( ) hero . jumpRight ( ) hero . moveRight ( 1 ) hero . moveUp …" at bounding box center [378, 151] width 156 height 168
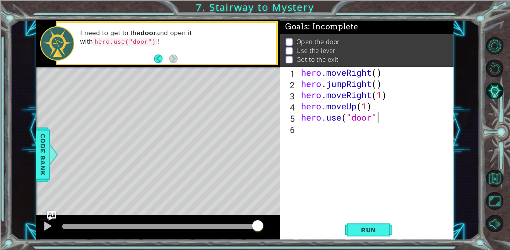
scroll to position [0, 3]
type textarea "hero.use("door")"
drag, startPoint x: 363, startPoint y: 234, endPoint x: 326, endPoint y: 197, distance: 51.7
click at [366, 230] on span "Run" at bounding box center [368, 230] width 31 height 8
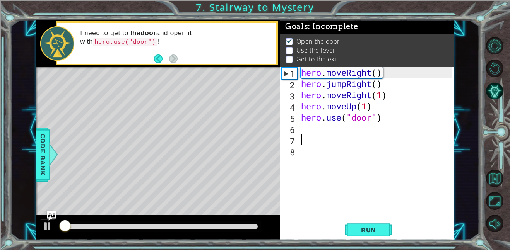
scroll to position [1, 0]
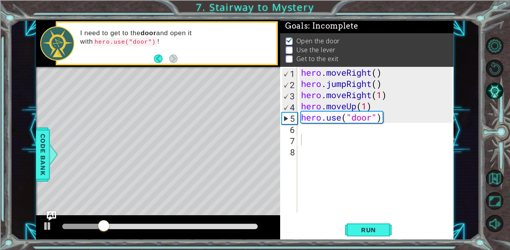
click at [299, 129] on div "1 2 3 4 5 6 7 8 hero . moveRight ( ) hero . jumpRight ( ) hero . moveRight ( 1 …" at bounding box center [366, 140] width 172 height 146
click at [300, 130] on div "hero . moveRight ( ) hero . jumpRight ( ) hero . moveRight ( 1 ) hero . moveUp …" at bounding box center [378, 151] width 156 height 168
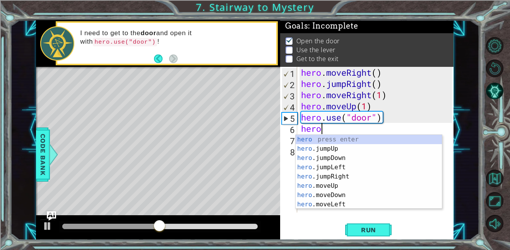
scroll to position [0, 0]
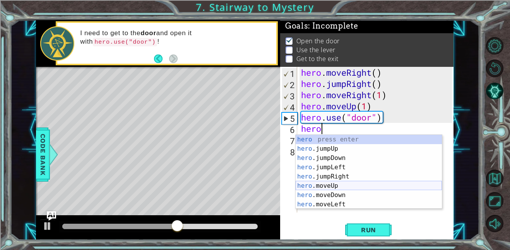
click at [351, 185] on div "hero press enter hero .jumpUp press enter hero .jumpDown press enter hero .jump…" at bounding box center [369, 181] width 146 height 93
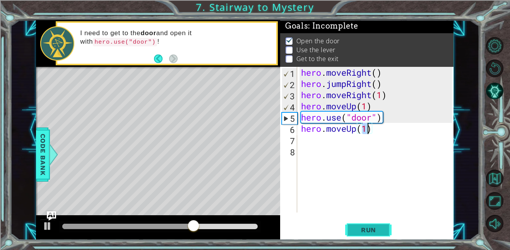
type textarea "hero.moveUp(1)"
click at [374, 236] on button "Run" at bounding box center [368, 229] width 46 height 17
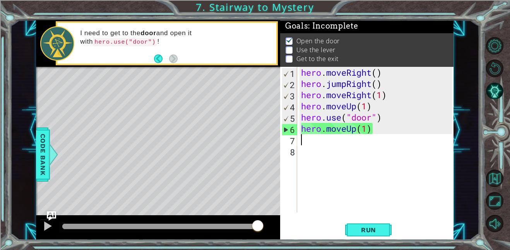
click at [311, 142] on div "hero . moveRight ( ) hero . jumpRight ( ) hero . moveRight ( 1 ) hero . moveUp …" at bounding box center [378, 151] width 156 height 168
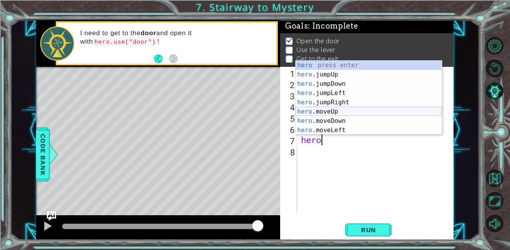
click at [392, 113] on div "hero press enter hero .jumpUp press enter hero .jumpDown press enter hero .jump…" at bounding box center [369, 107] width 146 height 93
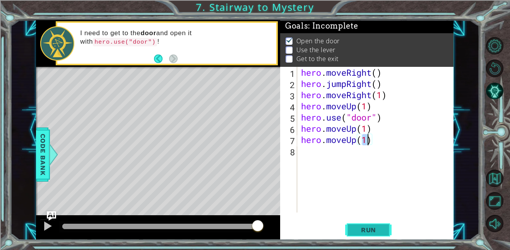
type textarea "hero.moveUp(1)"
drag, startPoint x: 381, startPoint y: 233, endPoint x: 380, endPoint y: 228, distance: 5.6
click at [380, 232] on button "Run" at bounding box center [368, 229] width 46 height 17
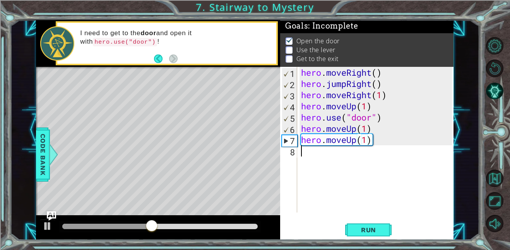
click at [299, 152] on div "hero.moveUp(1) 1 2 3 4 5 6 7 8 hero . moveRight ( ) hero . jumpRight ( ) hero .…" at bounding box center [366, 140] width 172 height 146
type textarea "j"
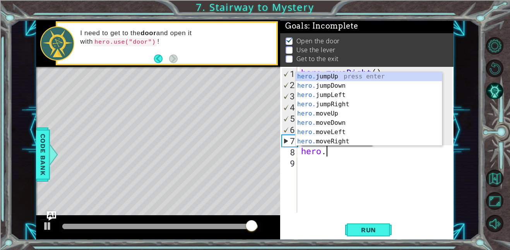
scroll to position [0, 1]
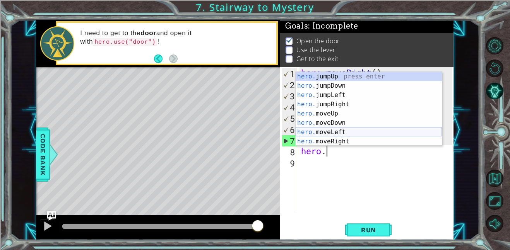
click at [394, 134] on div "hero. jumpUp press enter hero. jumpDown press enter hero. jumpLeft press enter …" at bounding box center [369, 118] width 146 height 93
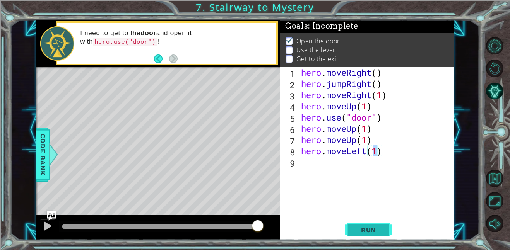
type textarea "hero.moveLeft(1)"
click at [365, 235] on button "Run" at bounding box center [368, 229] width 46 height 17
